Goal: Find specific page/section: Find specific page/section

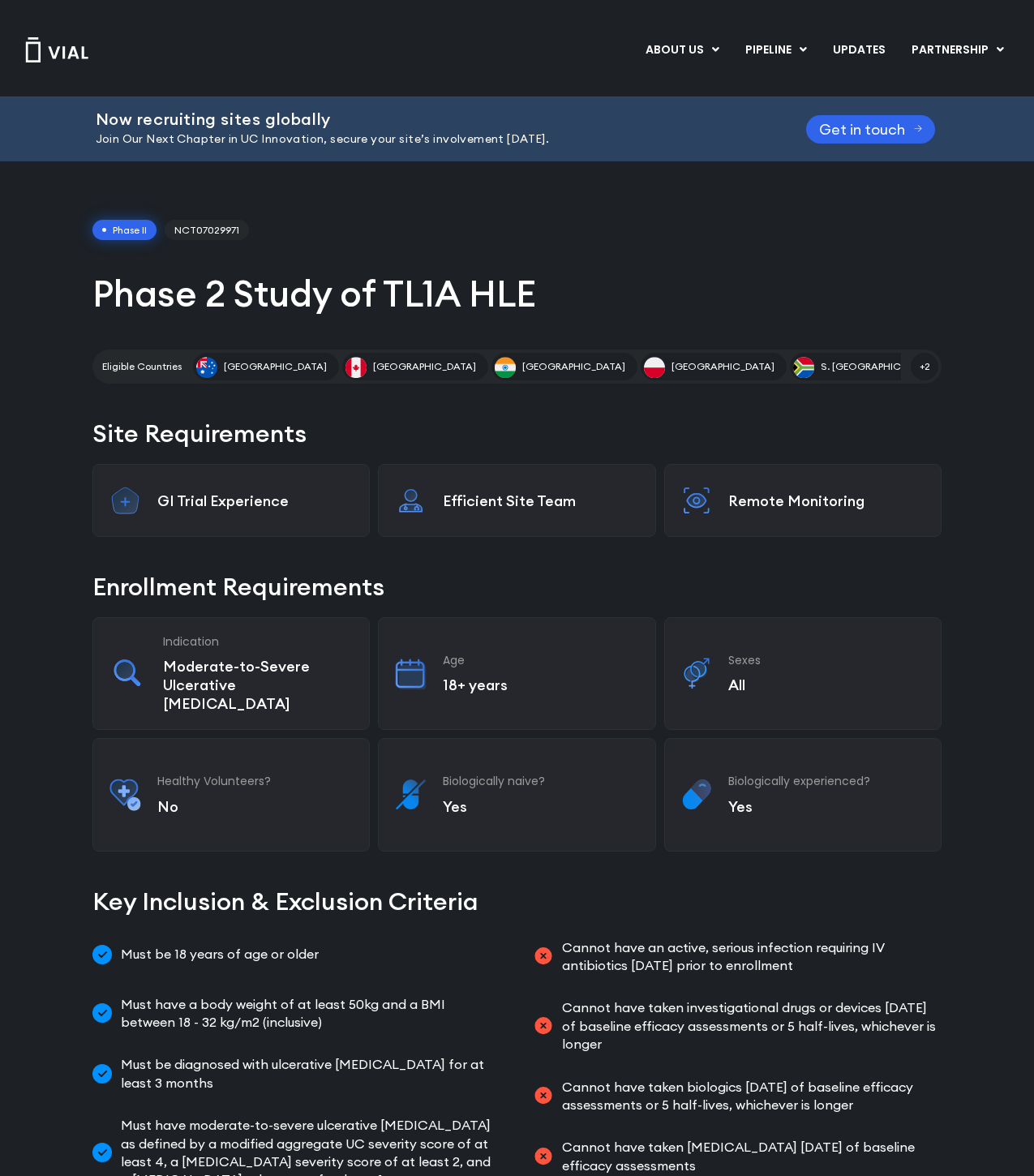
click at [206, 240] on div "Phase II NCT07029971 Phase 2 Study of TL1A HLE Eligible Countries Australia Can…" at bounding box center [517, 302] width 849 height 165
click at [201, 234] on span "NCT07029971" at bounding box center [207, 230] width 85 height 21
click at [37, 356] on div "Phase II NCT07029971 Phase 2 Study of TL1A HLE Eligible Countries Australia Can…" at bounding box center [517, 1118] width 1034 height 1914
click at [82, 415] on div "Phase II NCT07029971 Phase 2 Study of TL1A HLE Eligible Countries Australia Can…" at bounding box center [517, 1118] width 1034 height 1914
drag, startPoint x: 82, startPoint y: 415, endPoint x: 245, endPoint y: 431, distance: 163.8
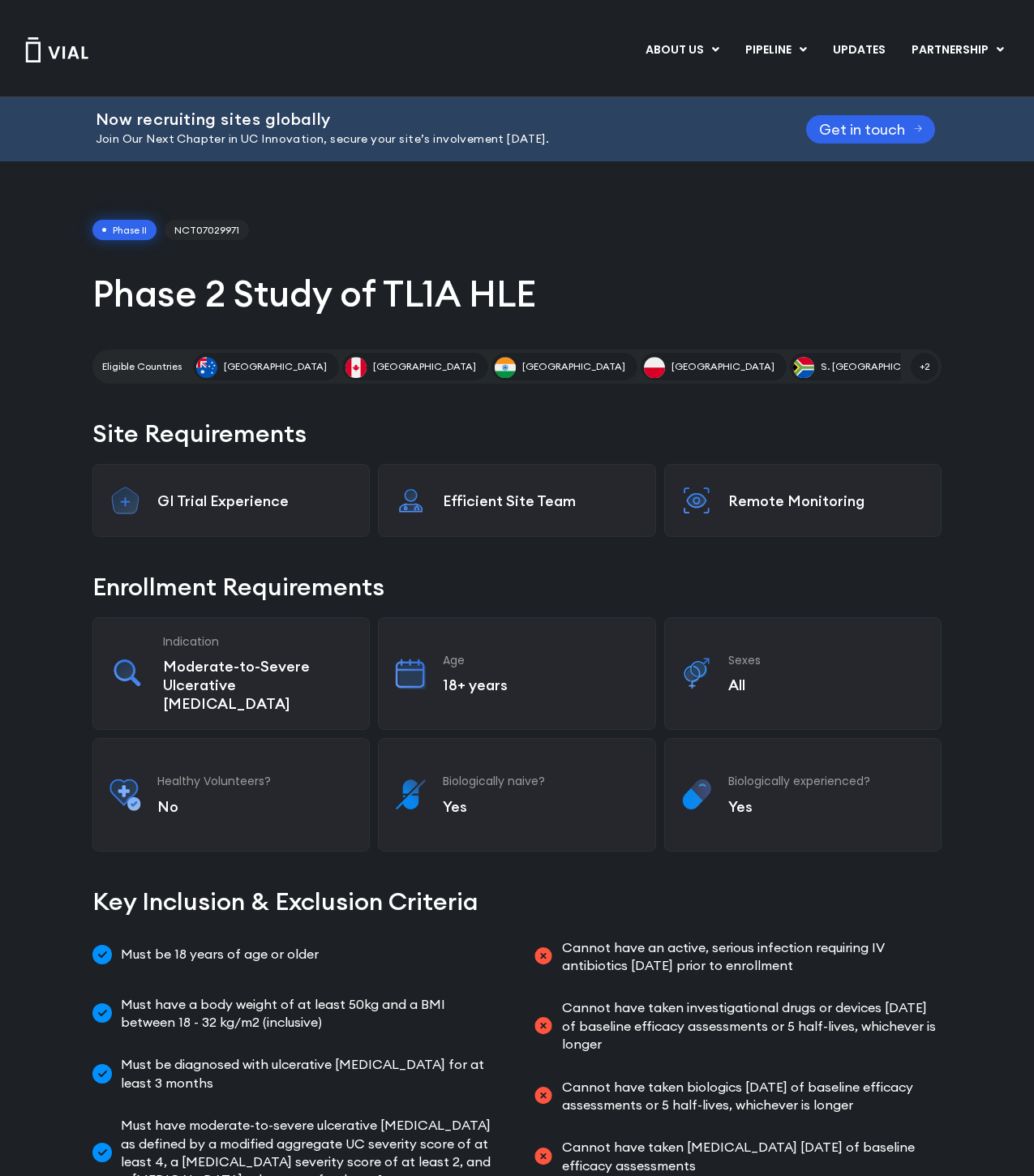
click at [245, 431] on div "Phase II NCT07029971 Phase 2 Study of TL1A HLE Eligible Countries Australia Can…" at bounding box center [517, 1118] width 1034 height 1914
click at [249, 432] on h2 "Site Requirements" at bounding box center [517, 433] width 849 height 35
drag, startPoint x: 248, startPoint y: 432, endPoint x: 117, endPoint y: 437, distance: 131.1
click at [117, 437] on h2 "Site Requirements" at bounding box center [517, 433] width 849 height 35
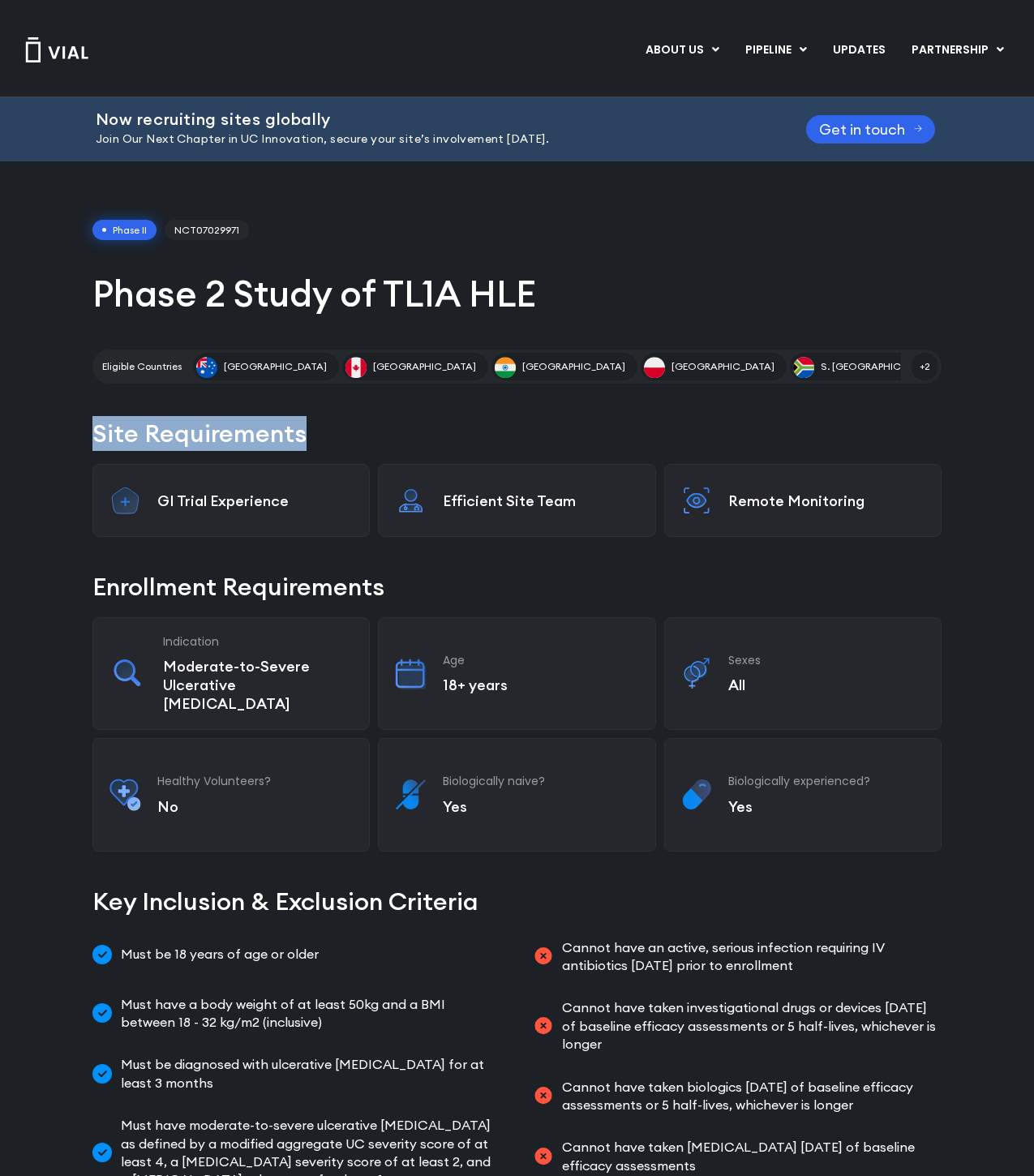
drag, startPoint x: 117, startPoint y: 437, endPoint x: 257, endPoint y: 435, distance: 140.0
click at [257, 435] on h2 "Site Requirements" at bounding box center [517, 433] width 849 height 35
drag, startPoint x: 257, startPoint y: 435, endPoint x: 125, endPoint y: 434, distance: 132.0
click at [125, 434] on h2 "Site Requirements" at bounding box center [517, 433] width 849 height 35
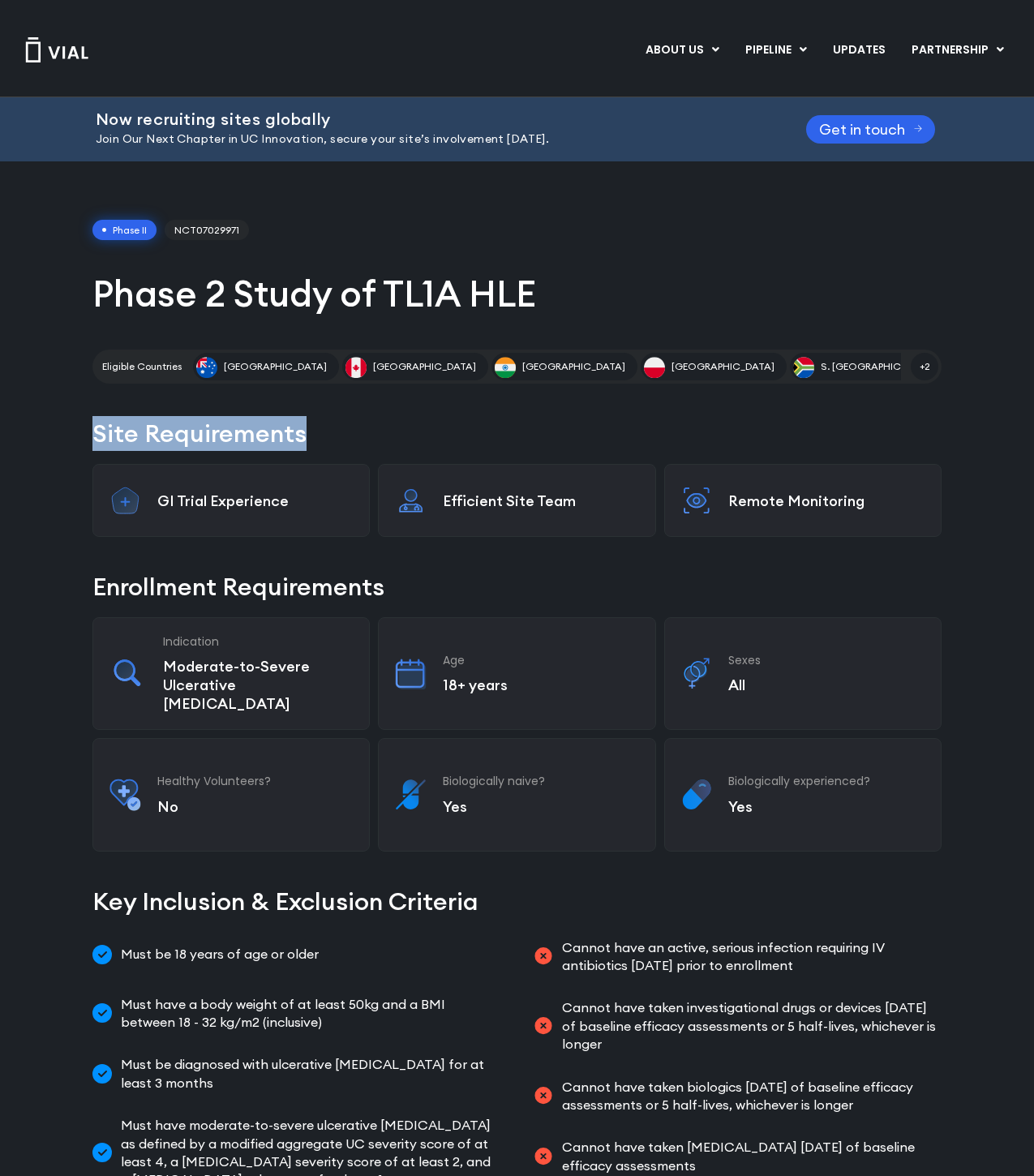
click at [125, 434] on h2 "Site Requirements" at bounding box center [517, 433] width 849 height 35
drag, startPoint x: 125, startPoint y: 434, endPoint x: 192, endPoint y: 432, distance: 67.0
click at [145, 436] on h2 "Site Requirements" at bounding box center [517, 433] width 849 height 35
click at [197, 440] on h2 "Site Requirements" at bounding box center [517, 433] width 849 height 35
drag, startPoint x: 197, startPoint y: 440, endPoint x: 90, endPoint y: 440, distance: 107.0
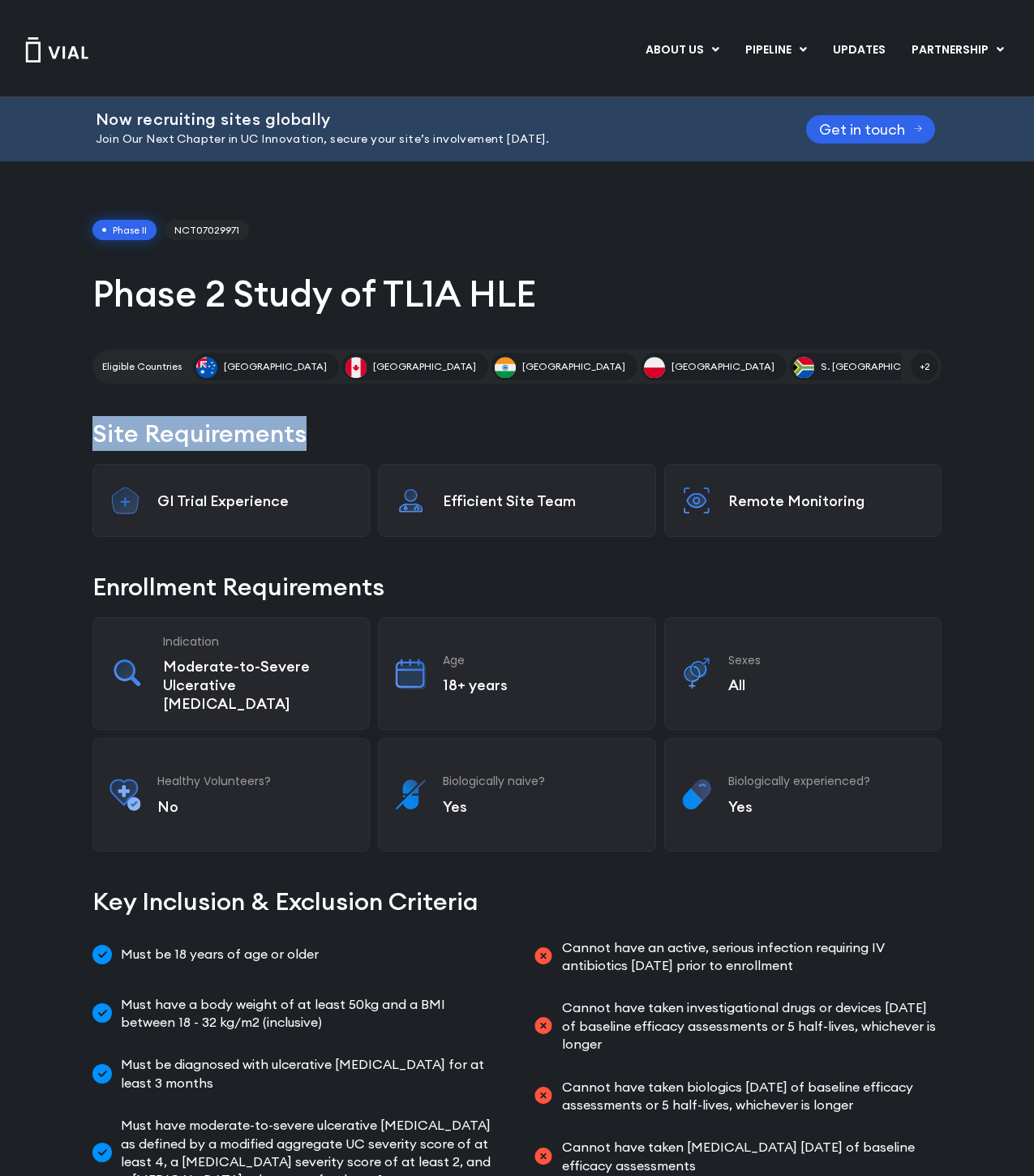
click at [90, 440] on div "Phase II NCT07029971 Phase 2 Study of TL1A HLE Eligible Countries Australia Can…" at bounding box center [517, 1118] width 1034 height 1914
click at [91, 440] on div "Phase II NCT07029971 Phase 2 Study of TL1A HLE Eligible Countries Australia Can…" at bounding box center [517, 1118] width 1034 height 1914
drag, startPoint x: 92, startPoint y: 438, endPoint x: 197, endPoint y: 436, distance: 105.0
click at [197, 436] on div "Phase II NCT07029971 Phase 2 Study of TL1A HLE Eligible Countries Australia Can…" at bounding box center [517, 1118] width 1034 height 1914
click at [197, 436] on h2 "Site Requirements" at bounding box center [517, 433] width 849 height 35
